Goal: Information Seeking & Learning: Learn about a topic

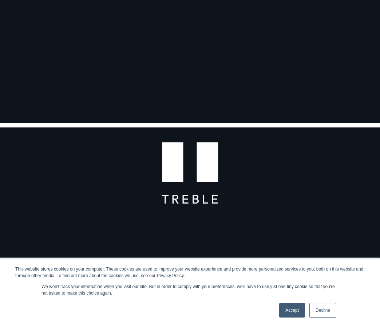
click at [292, 310] on link "Accept" at bounding box center [292, 310] width 26 height 15
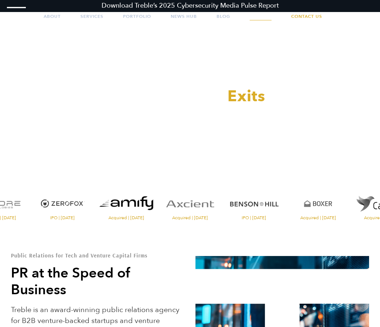
click at [257, 18] on link "Careers" at bounding box center [261, 16] width 22 height 18
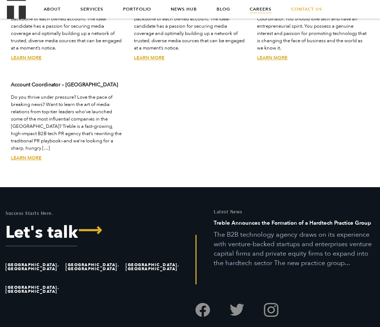
scroll to position [2053, 0]
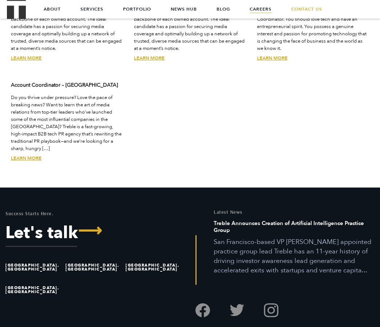
click at [21, 256] on li "[GEOGRAPHIC_DATA], [GEOGRAPHIC_DATA]" at bounding box center [33, 267] width 57 height 23
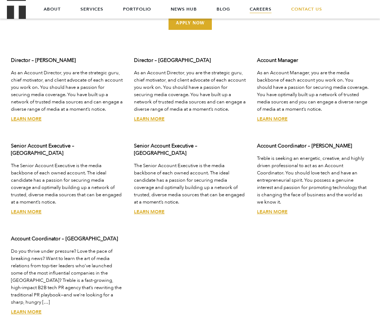
scroll to position [1898, 0]
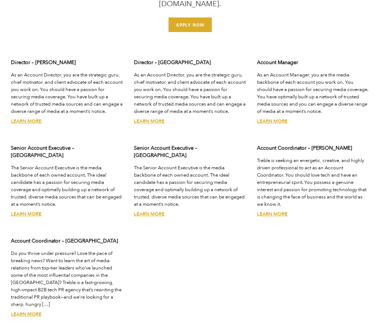
click at [272, 211] on link "Learn More" at bounding box center [272, 214] width 31 height 7
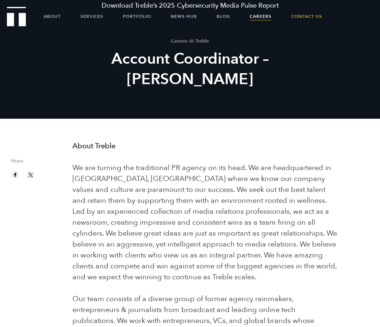
click at [267, 16] on link "Careers" at bounding box center [261, 16] width 22 height 18
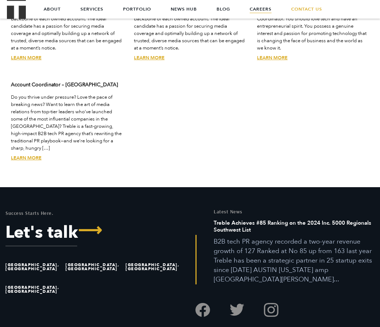
scroll to position [2053, 0]
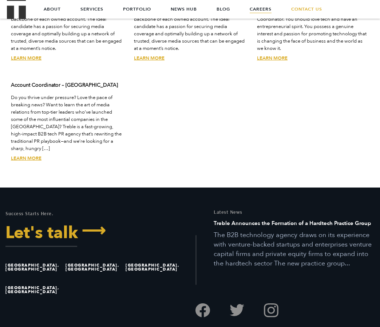
click at [48, 225] on link "Let's talk ⟶" at bounding box center [94, 233] width 179 height 17
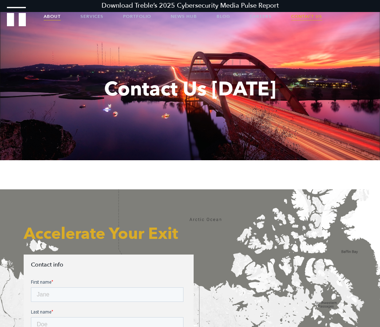
click at [49, 15] on link "About" at bounding box center [52, 16] width 17 height 18
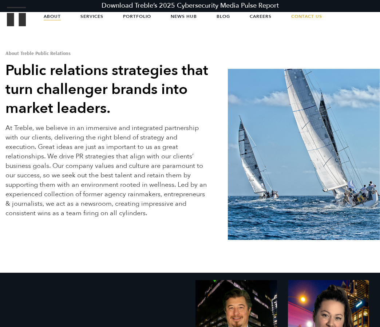
scroll to position [146, 0]
